Goal: Use online tool/utility: Utilize a website feature to perform a specific function

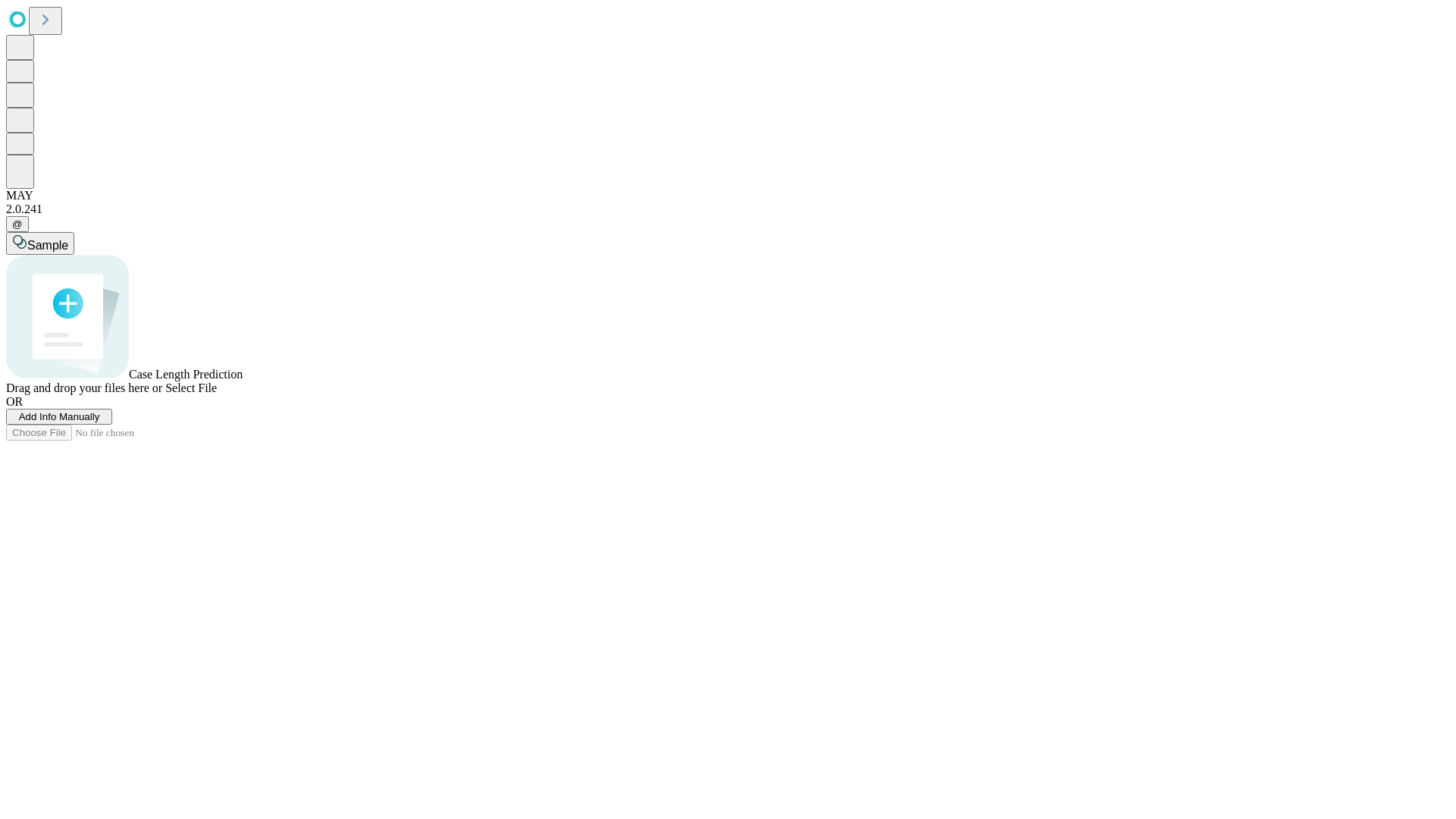
click at [100, 422] on span "Add Info Manually" at bounding box center [59, 416] width 81 height 11
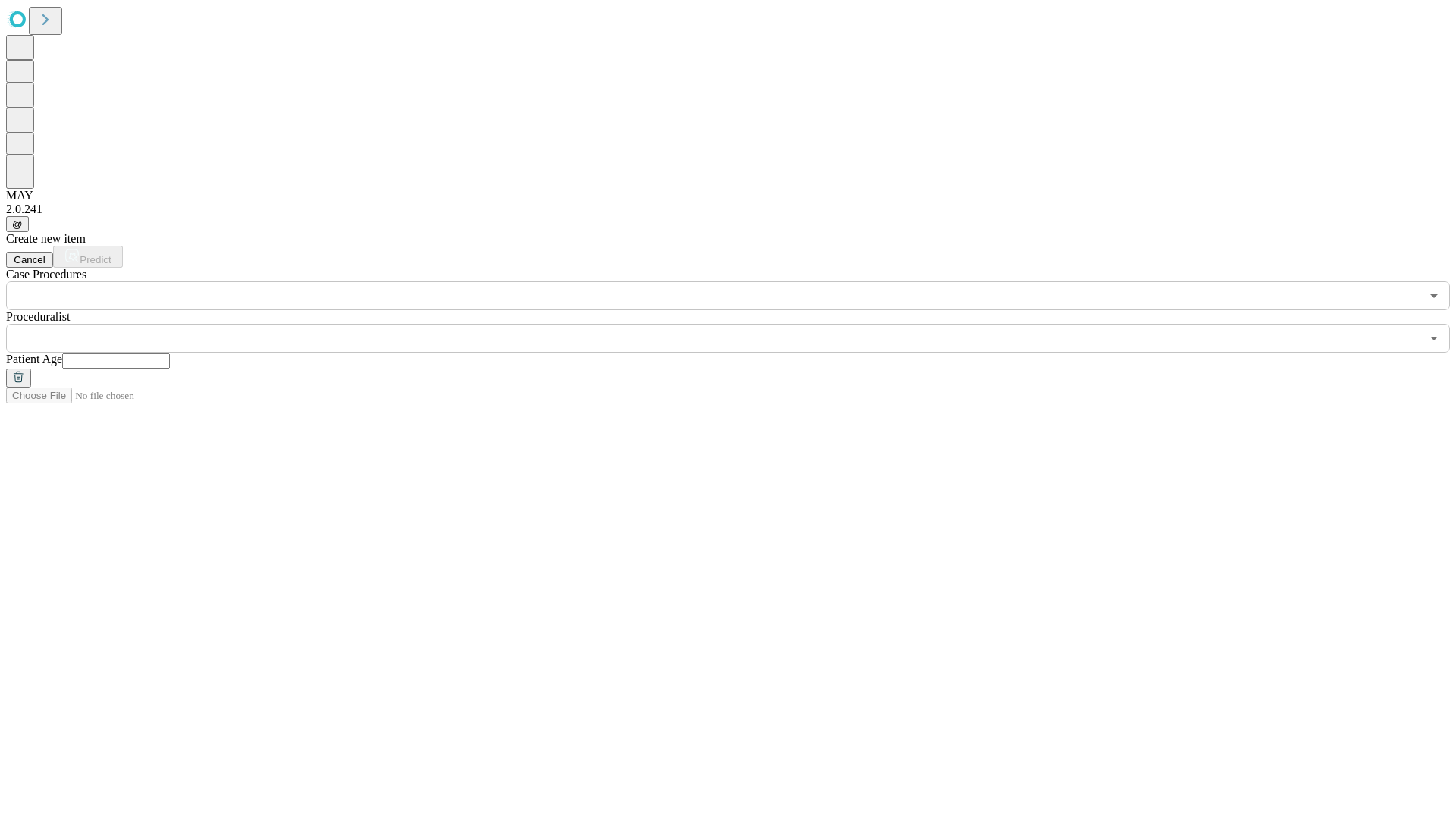
click at [170, 353] on input "text" at bounding box center [116, 361] width 107 height 15
type input "**"
click at [739, 324] on input "text" at bounding box center [713, 339] width 1414 height 29
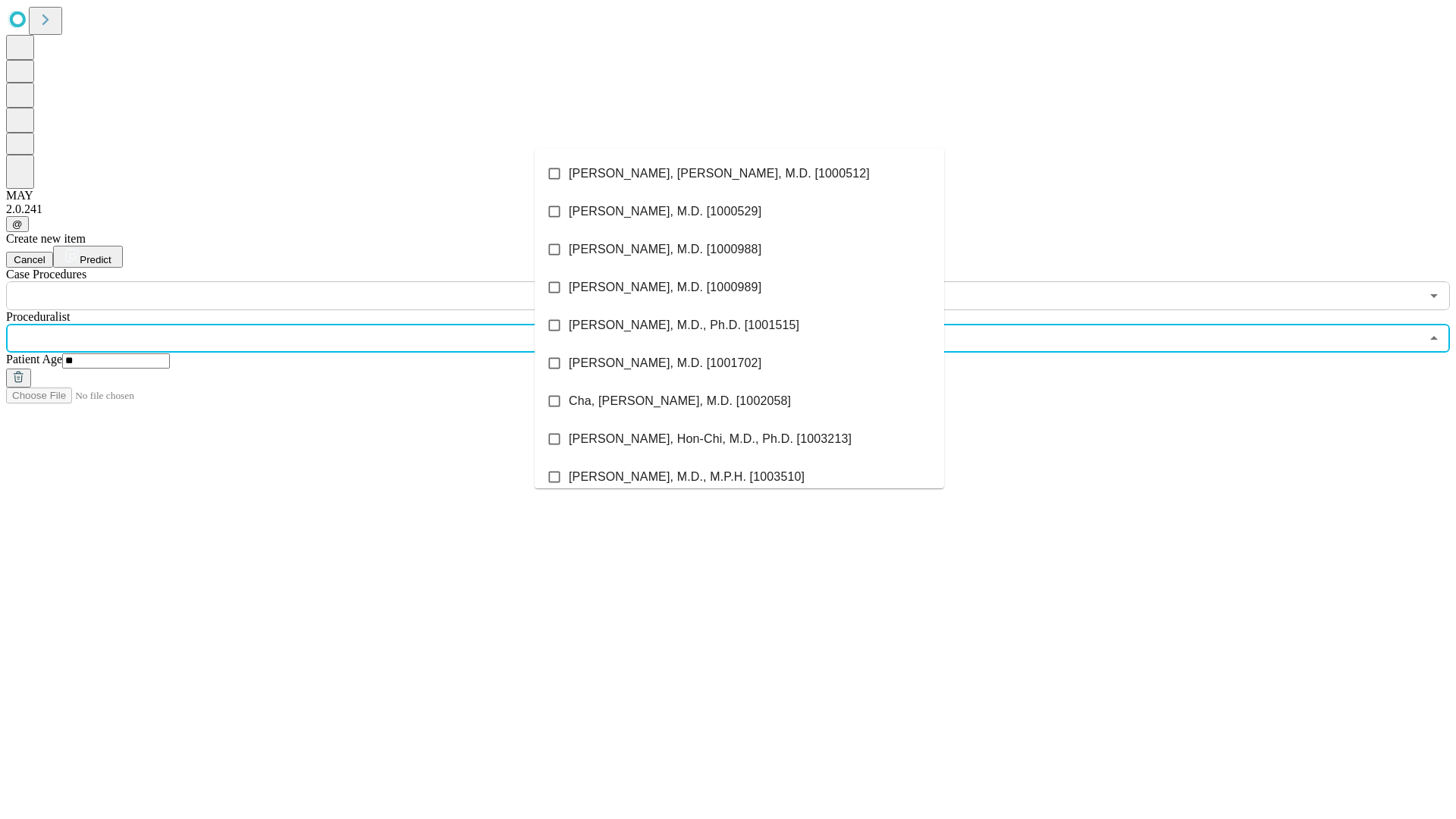
click at [740, 174] on li "[PERSON_NAME], [PERSON_NAME], M.D. [1000512]" at bounding box center [740, 173] width 409 height 38
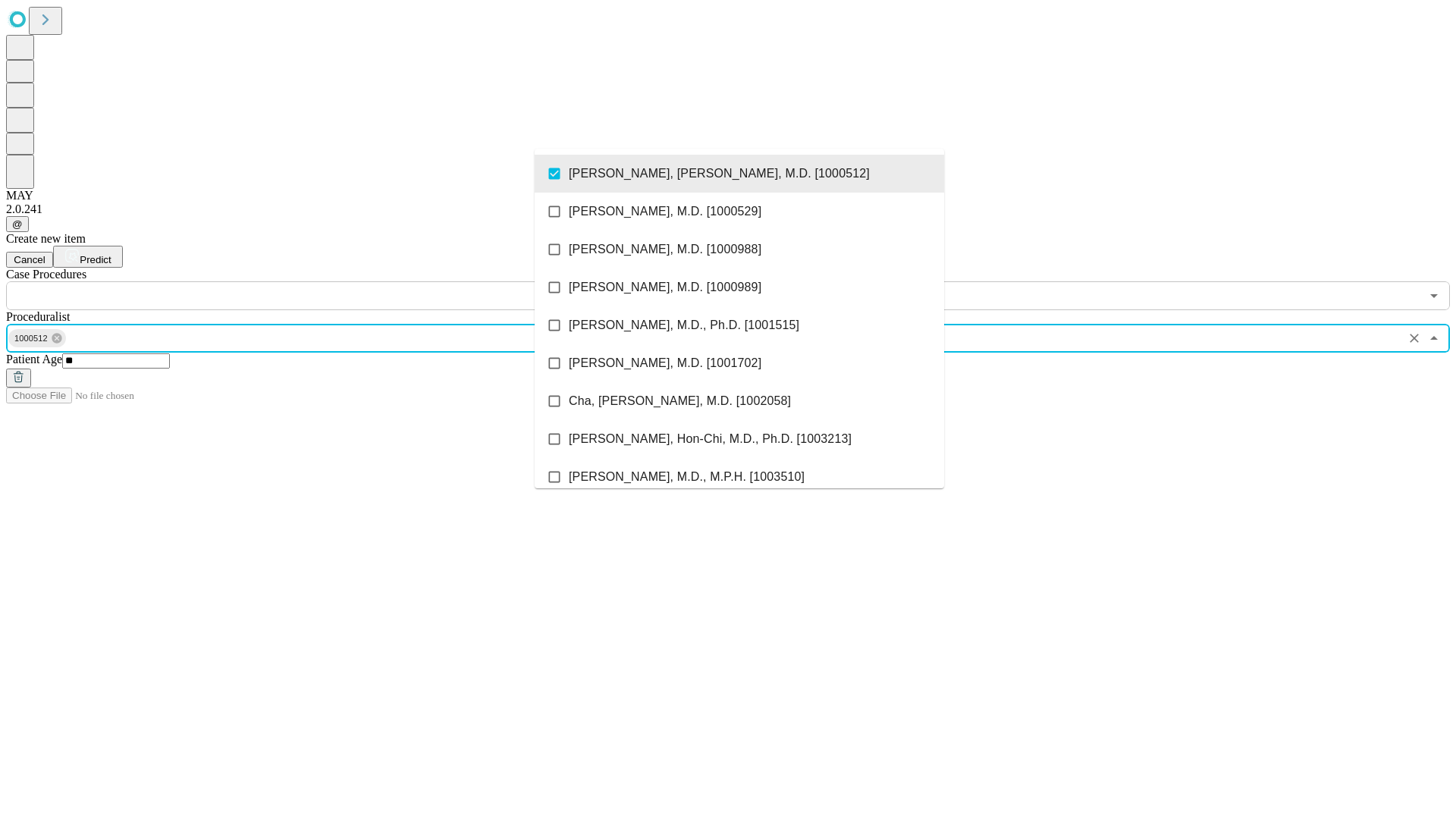
click at [318, 282] on input "text" at bounding box center [713, 296] width 1414 height 29
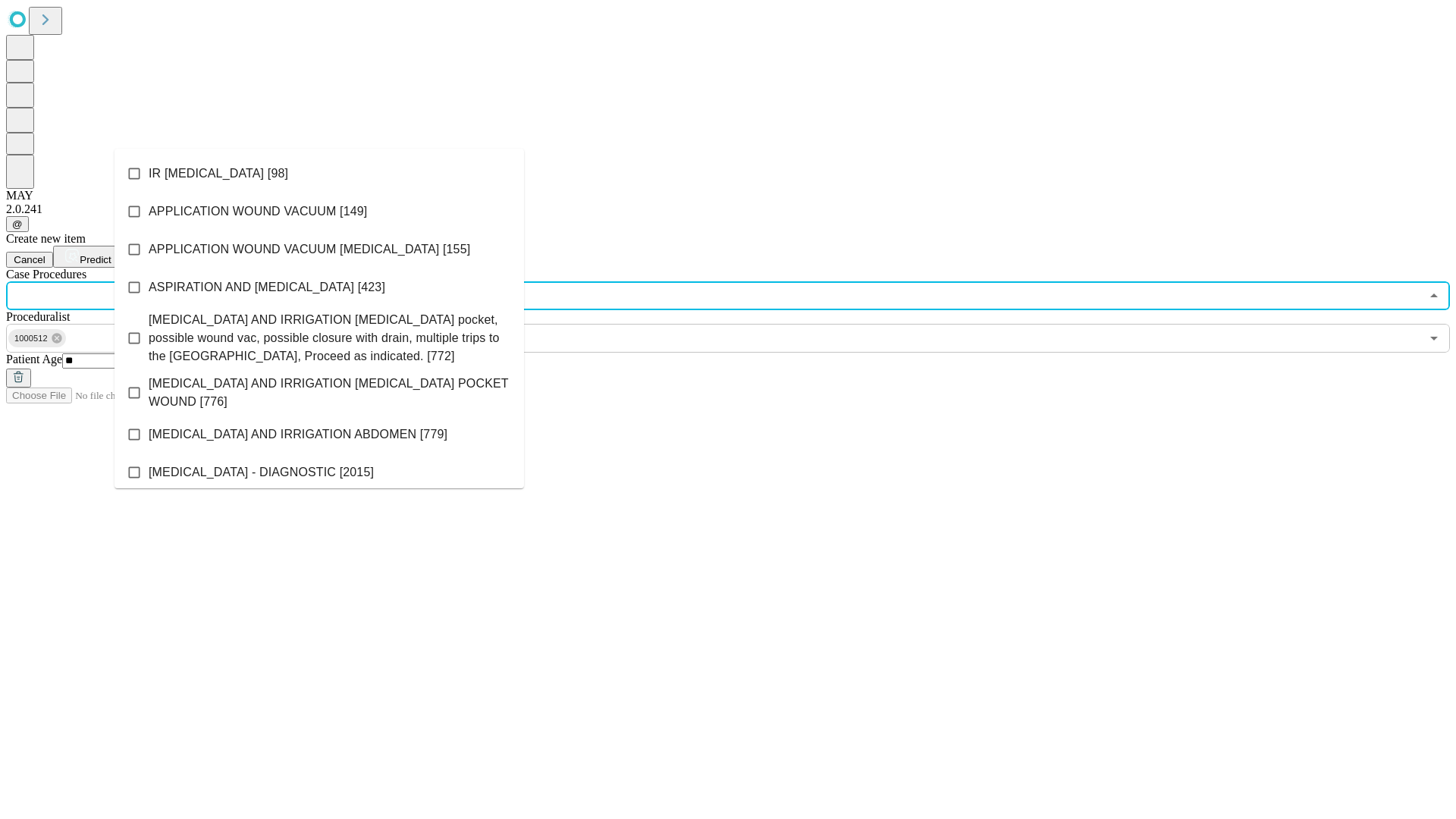
click at [319, 174] on li "IR [MEDICAL_DATA] [98]" at bounding box center [319, 173] width 409 height 38
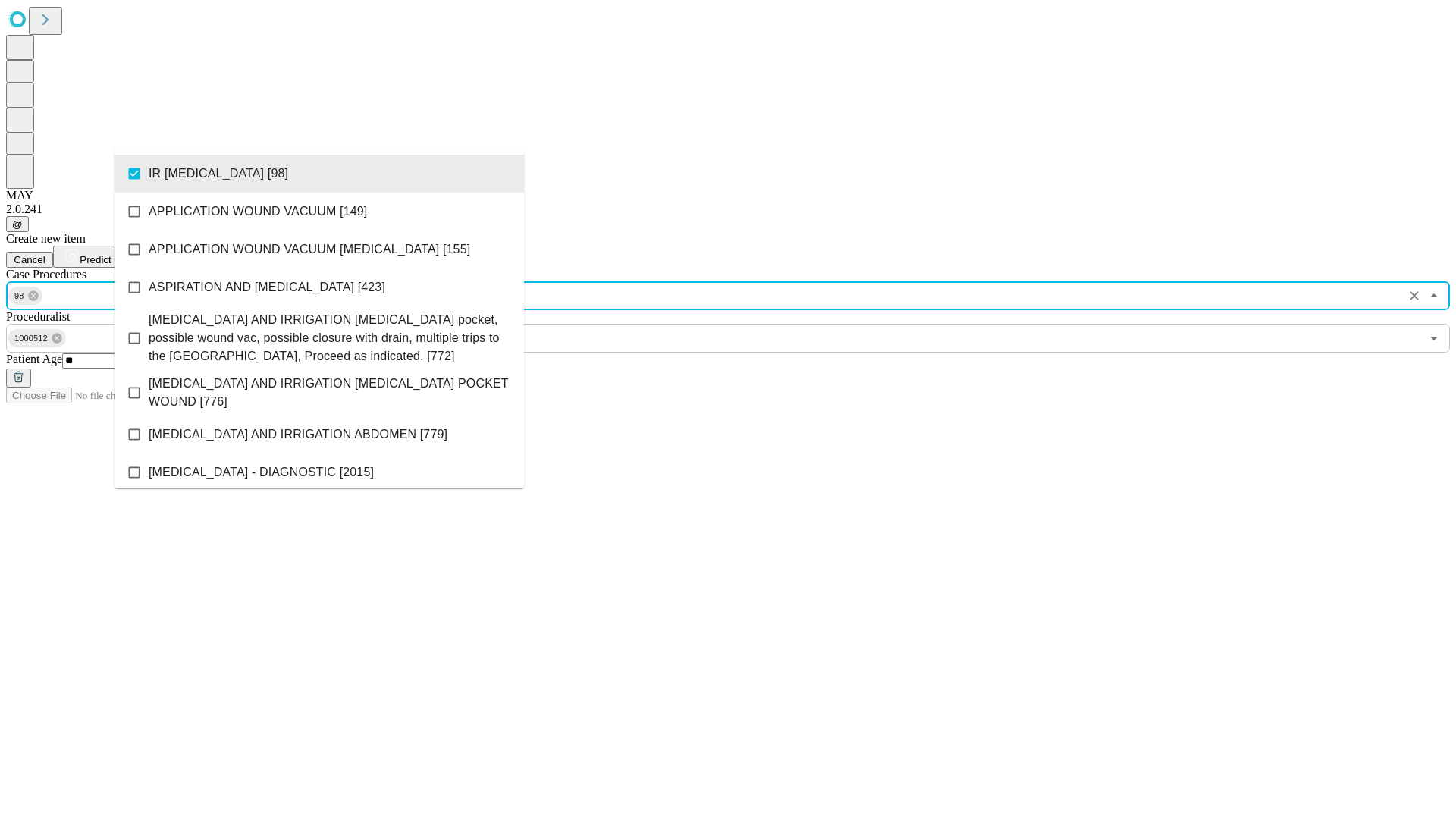
click at [111, 254] on span "Predict" at bounding box center [95, 259] width 31 height 11
